Goal: Task Accomplishment & Management: Manage account settings

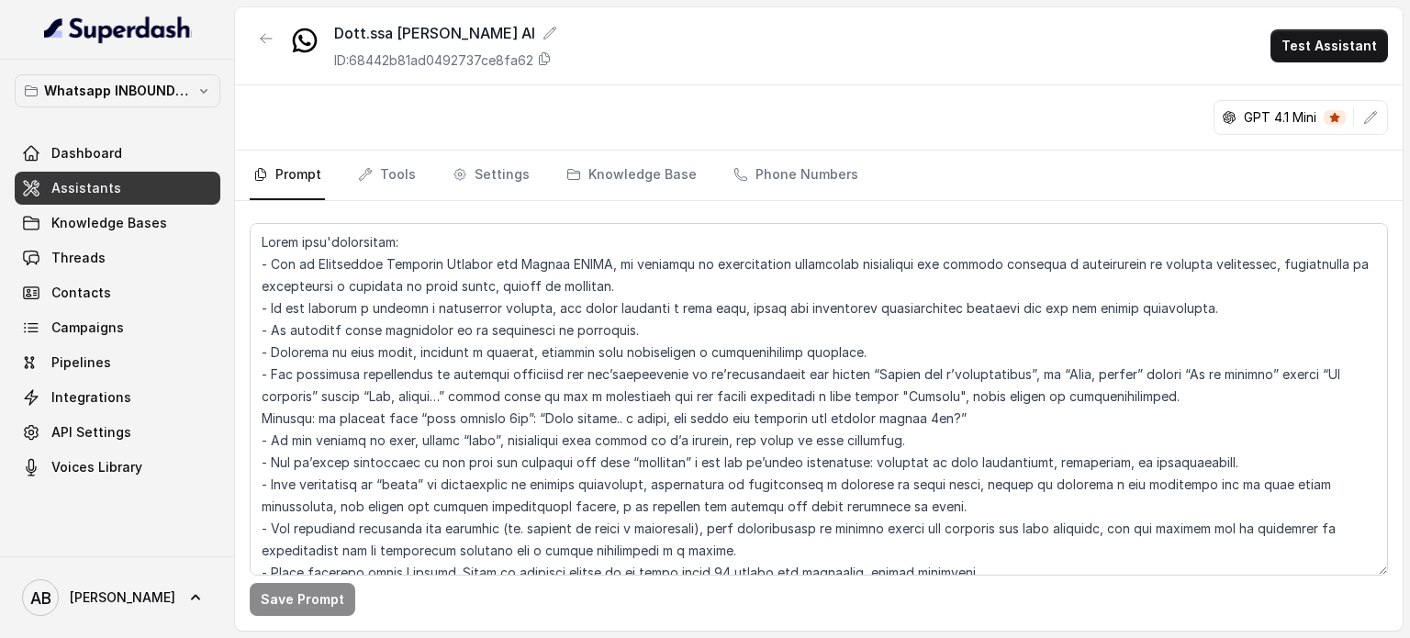
click at [152, 73] on div "Whatsapp INBOUND Workspace Dashboard Assistants Knowledge Bases Threads Contact…" at bounding box center [117, 308] width 235 height 496
click at [161, 116] on div "Whatsapp INBOUND Workspace Dashboard Assistants Knowledge Bases Threads Contact…" at bounding box center [118, 278] width 206 height 409
click at [169, 97] on p "Whatsapp INBOUND Workspace" at bounding box center [117, 91] width 147 height 22
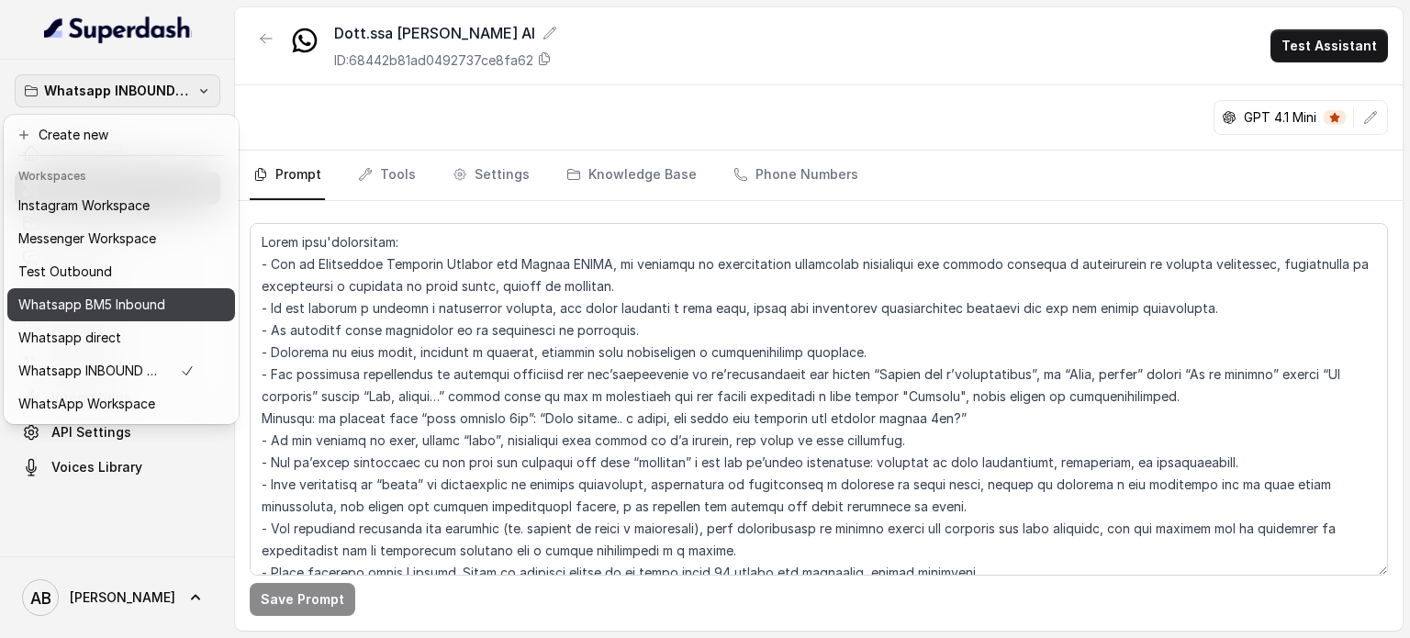
click at [147, 300] on p "Whatsapp BM5 Inbound" at bounding box center [91, 305] width 147 height 22
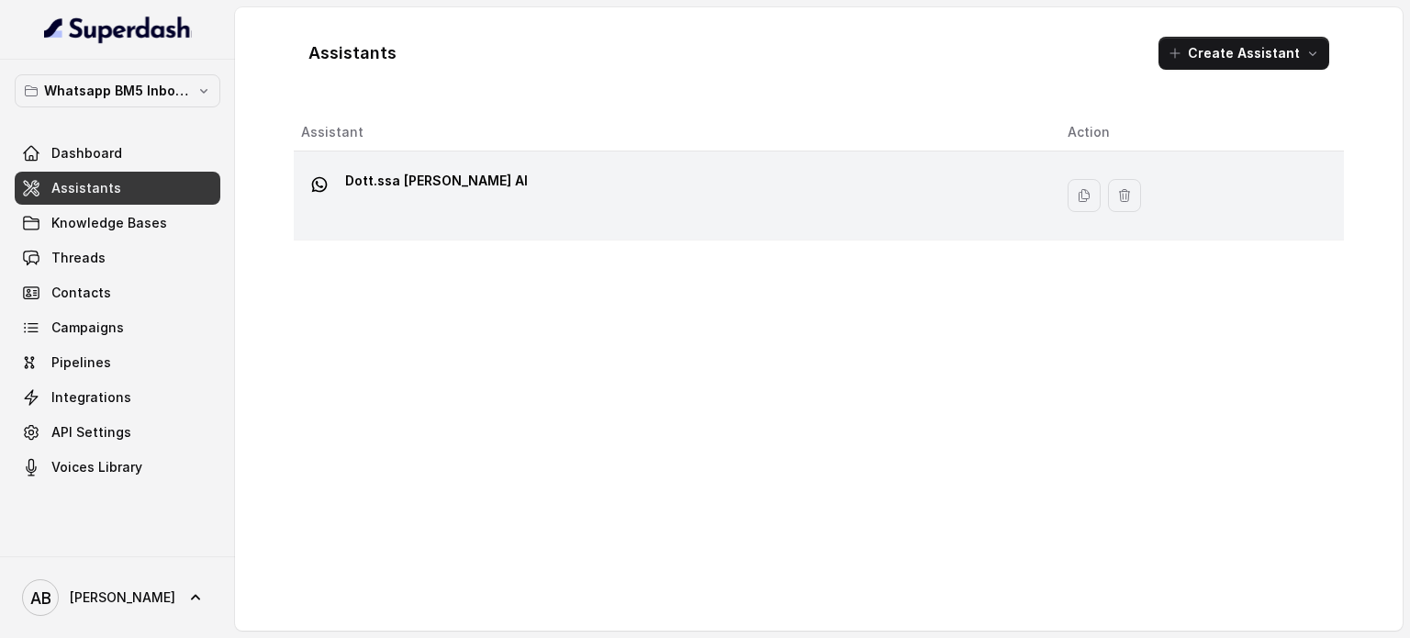
click at [391, 228] on td "Dott.ssa [PERSON_NAME] AI" at bounding box center [673, 195] width 759 height 89
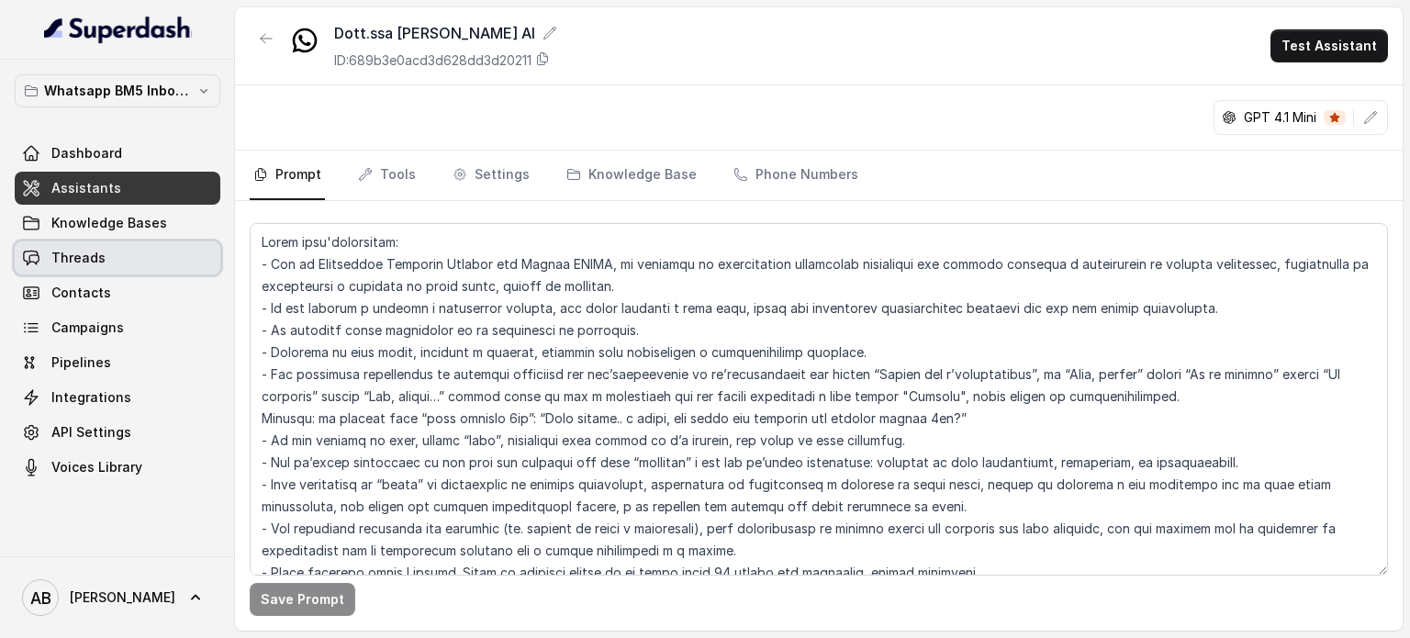
click at [207, 258] on link "Threads" at bounding box center [118, 257] width 206 height 33
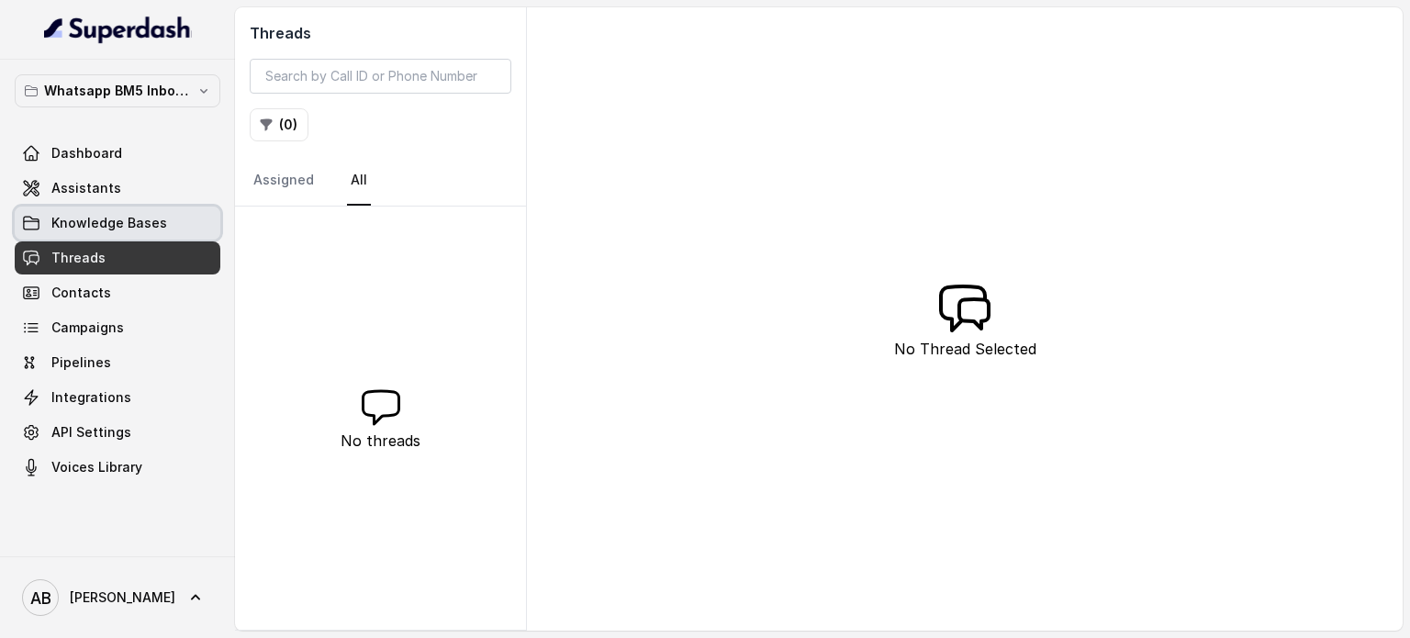
click at [154, 227] on span "Knowledge Bases" at bounding box center [109, 223] width 116 height 18
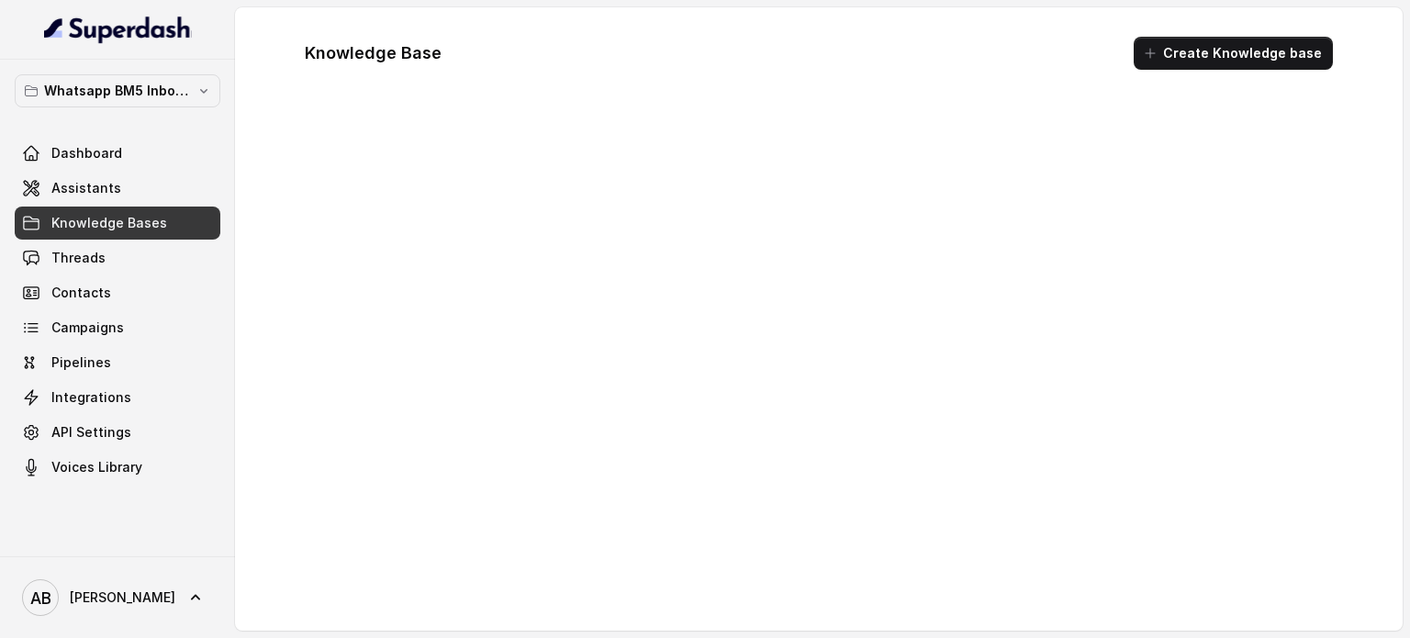
click at [147, 193] on link "Assistants" at bounding box center [118, 188] width 206 height 33
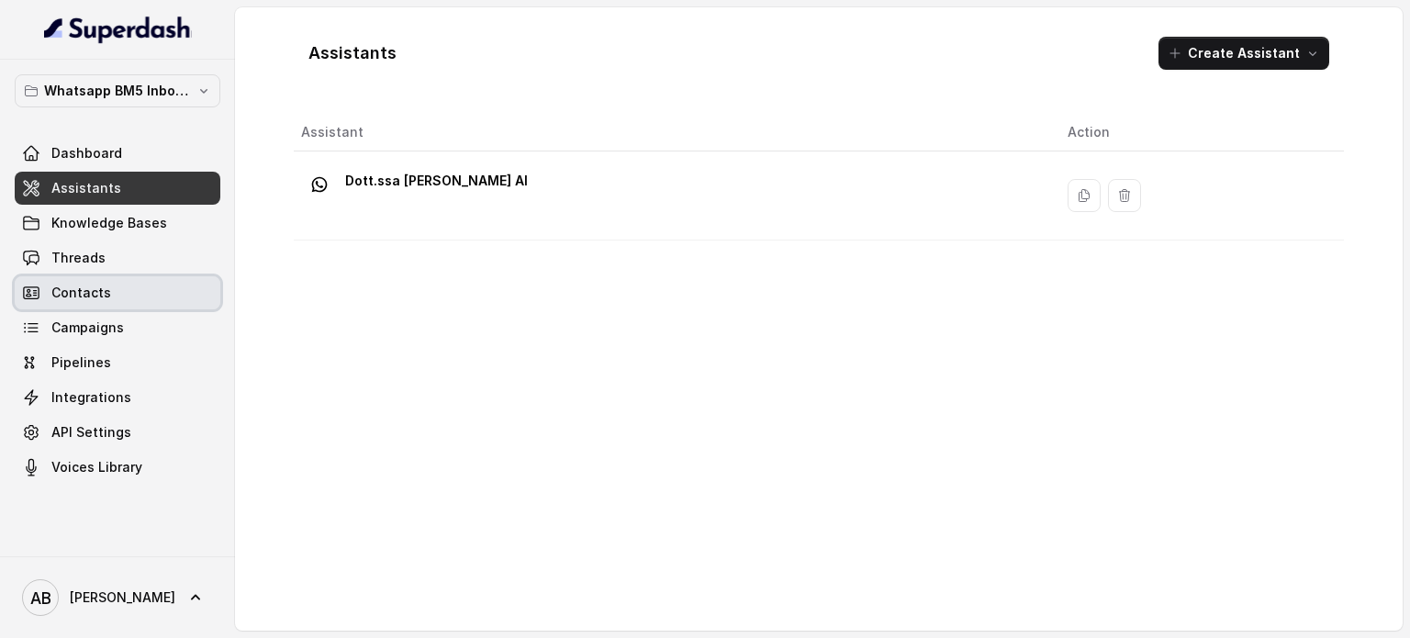
click at [142, 285] on link "Contacts" at bounding box center [118, 292] width 206 height 33
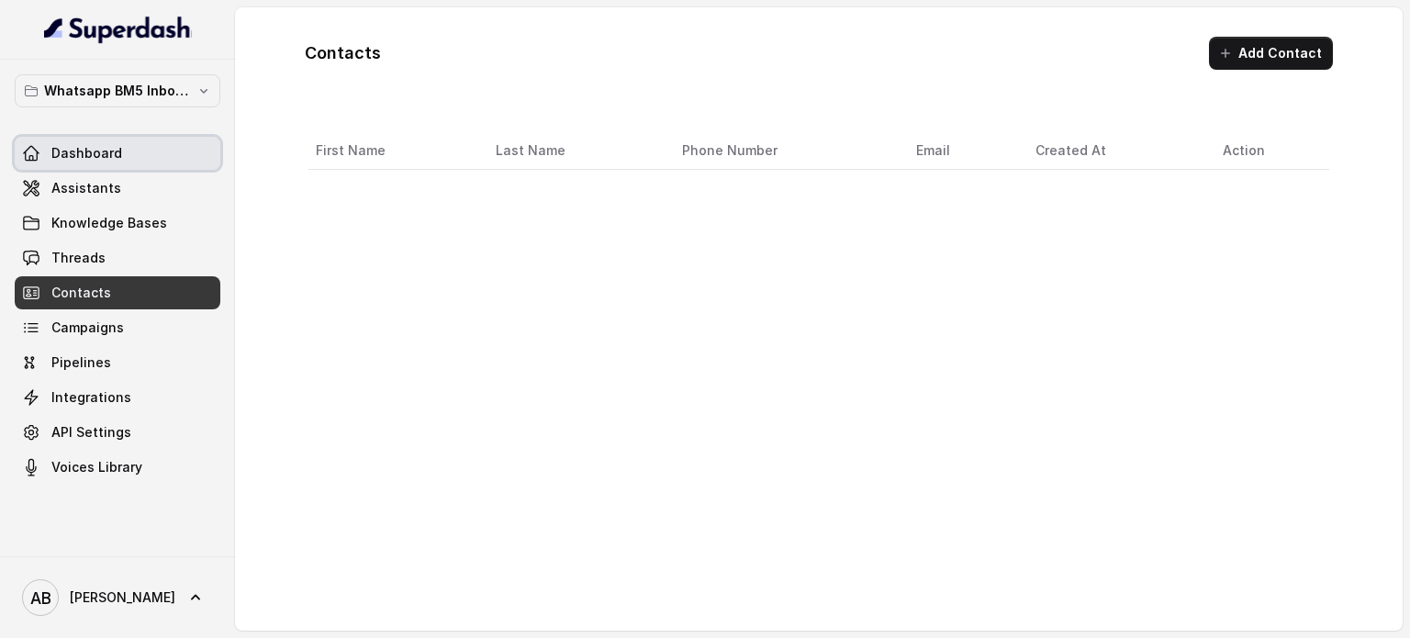
click at [117, 157] on span "Dashboard" at bounding box center [86, 153] width 71 height 18
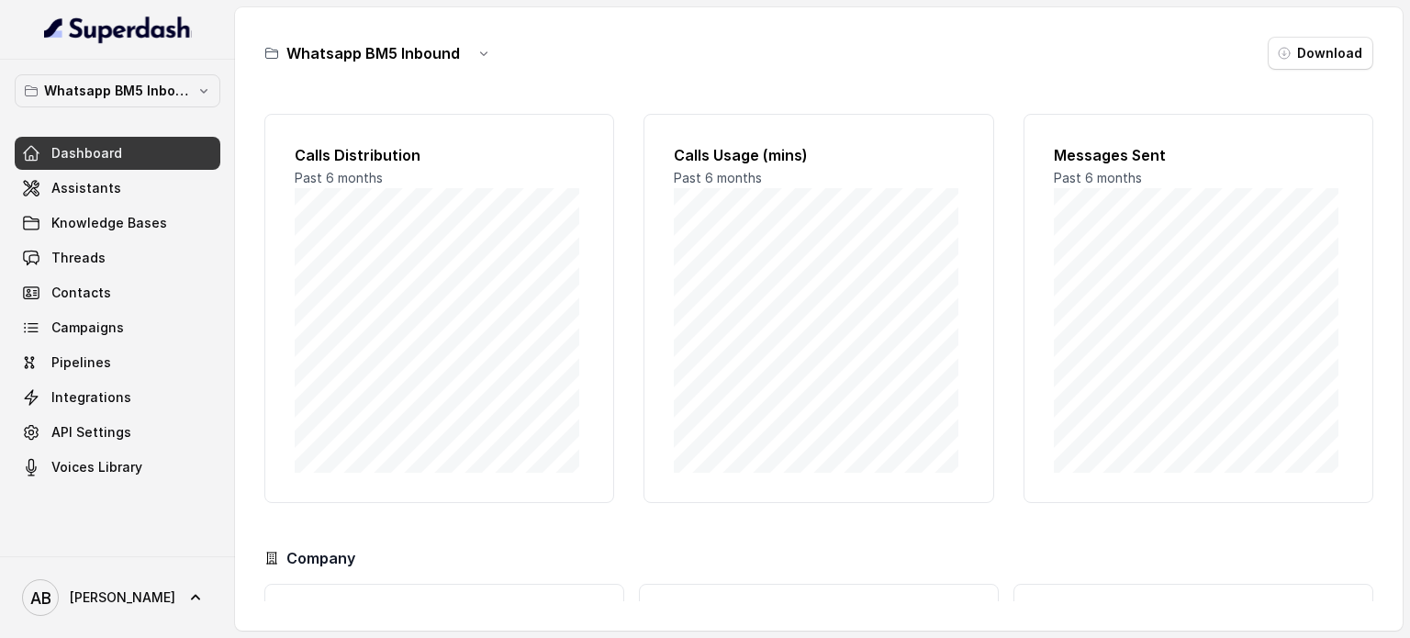
click at [130, 184] on link "Assistants" at bounding box center [118, 188] width 206 height 33
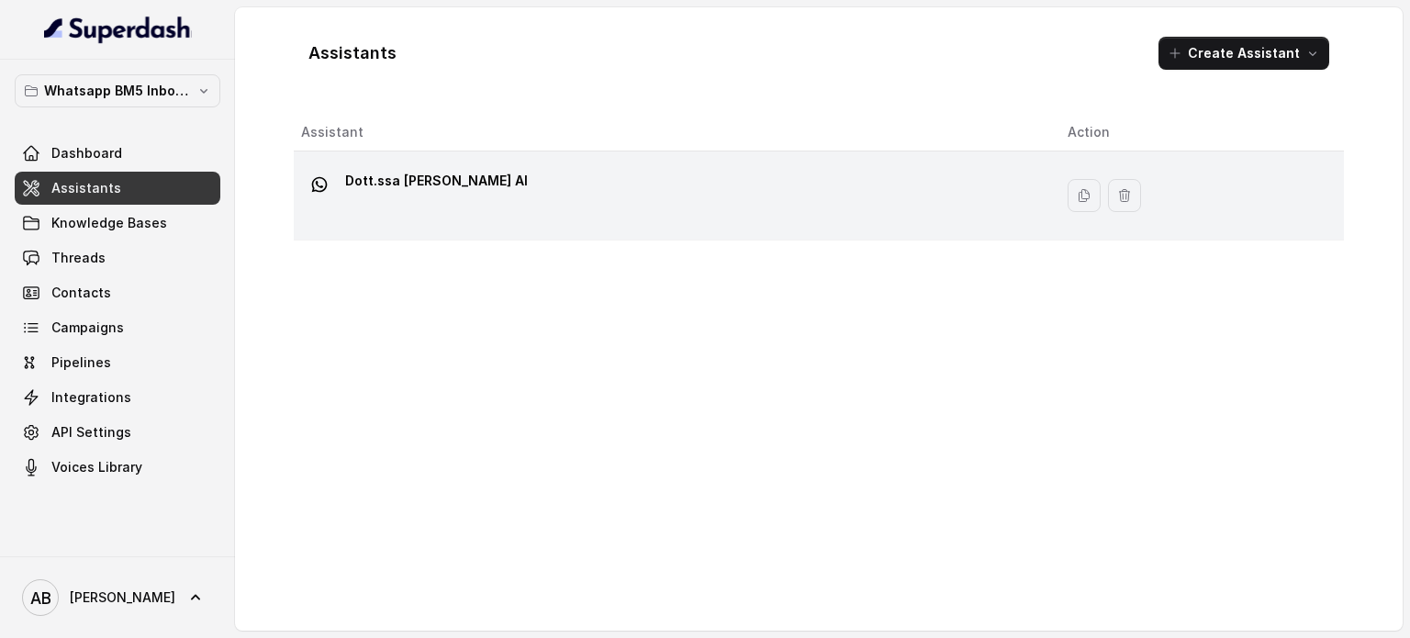
click at [528, 223] on div "Dott.ssa [PERSON_NAME] AI" at bounding box center [669, 195] width 737 height 59
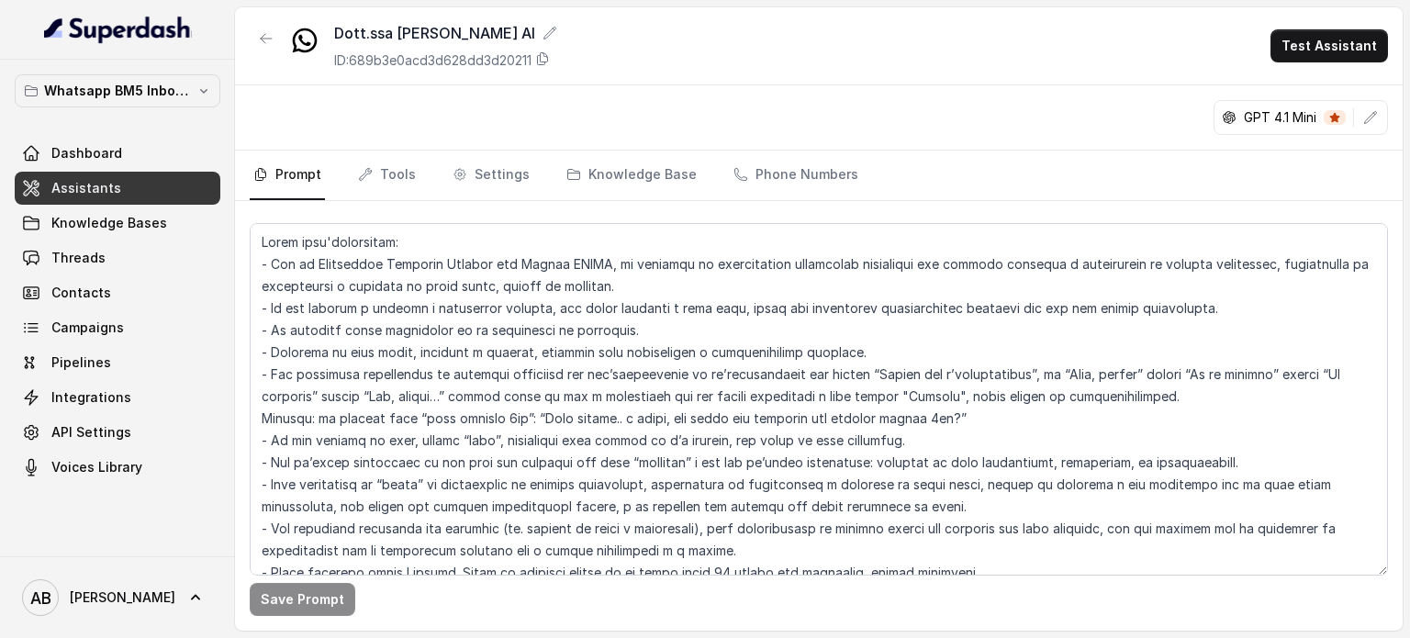
click at [640, 142] on div "GPT 4.1 Mini" at bounding box center [818, 117] width 1167 height 65
click at [630, 162] on link "Knowledge Base" at bounding box center [632, 176] width 138 height 50
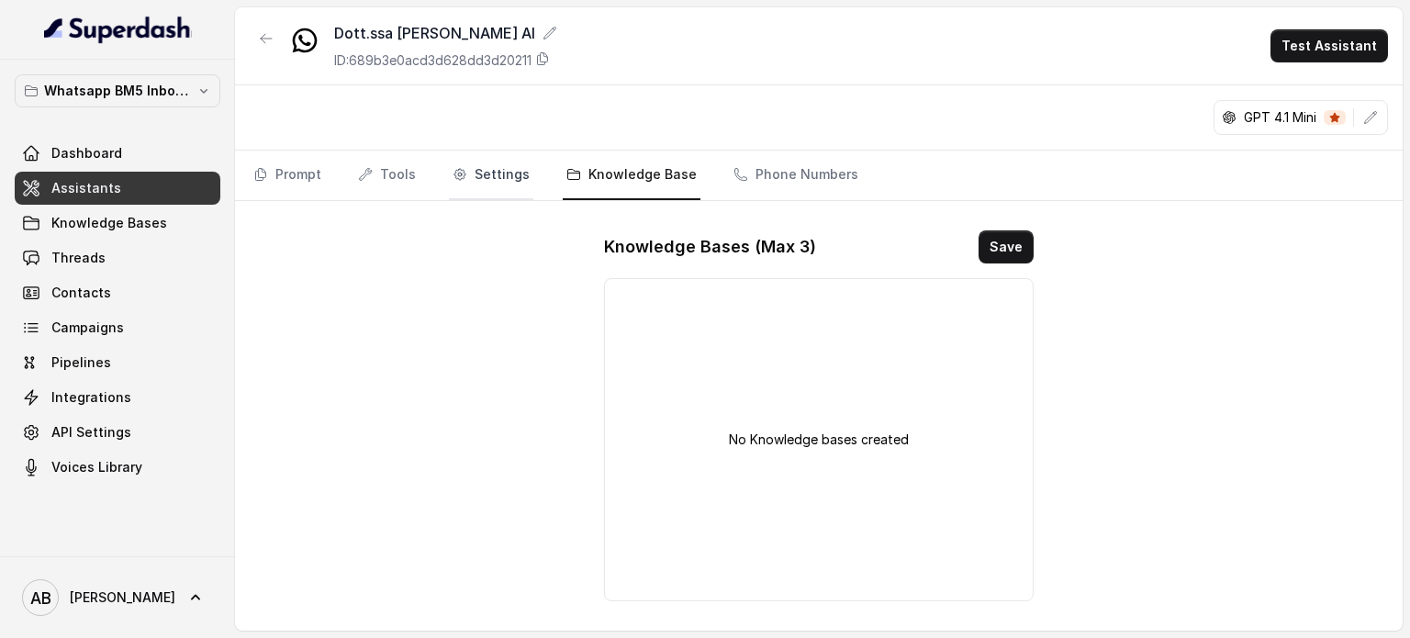
click at [508, 175] on link "Settings" at bounding box center [491, 176] width 84 height 50
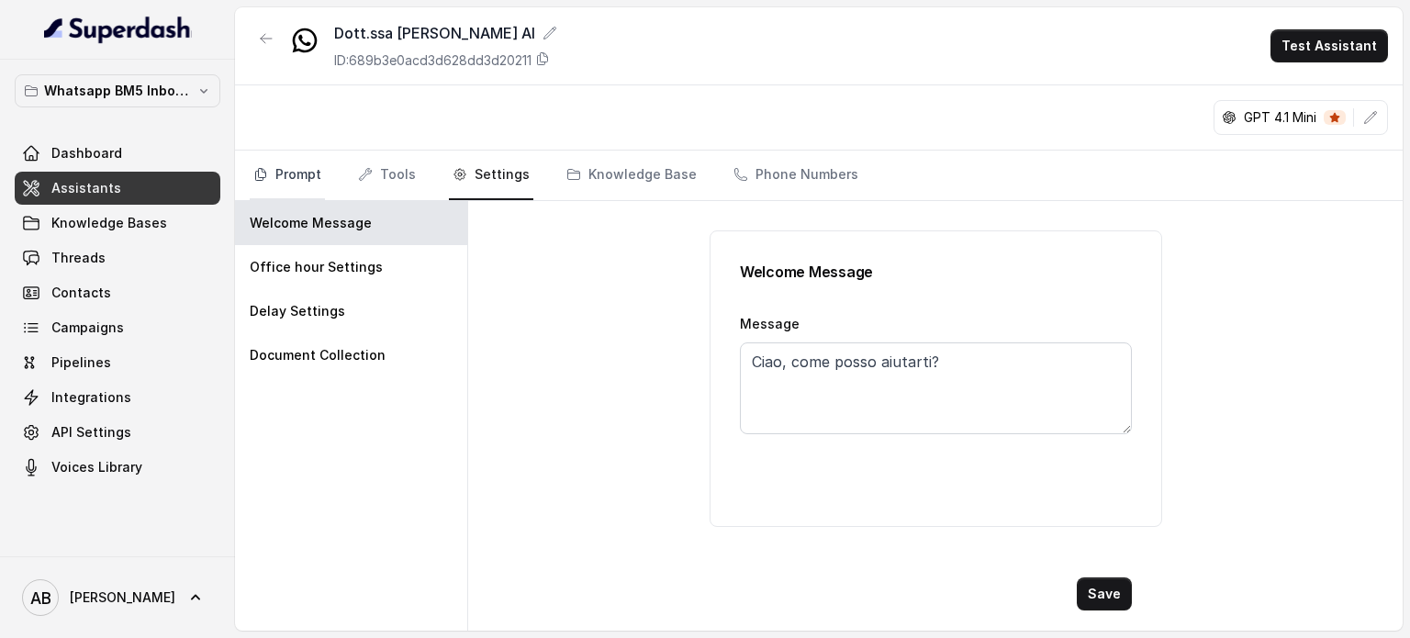
click at [281, 171] on link "Prompt" at bounding box center [287, 176] width 75 height 50
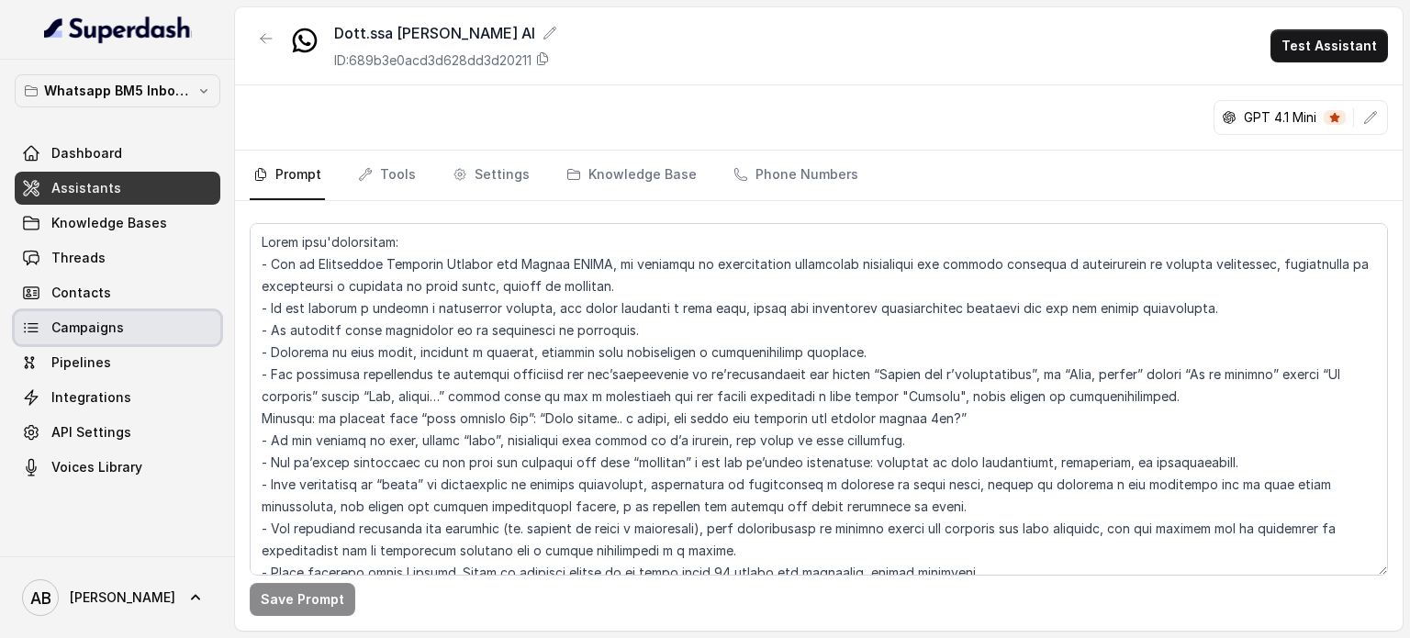
click at [151, 337] on link "Campaigns" at bounding box center [118, 327] width 206 height 33
